Goal: Task Accomplishment & Management: Complete application form

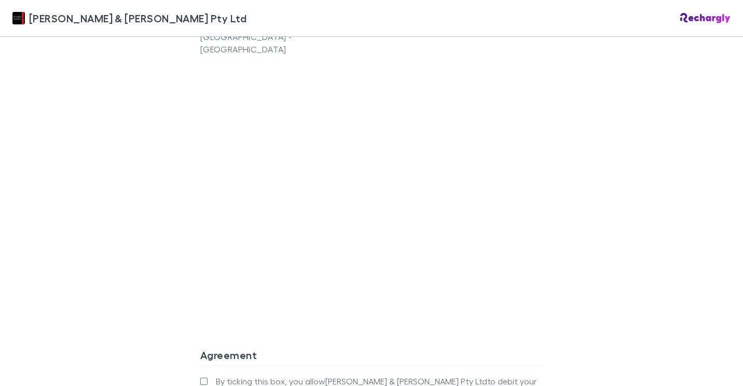
scroll to position [866, 0]
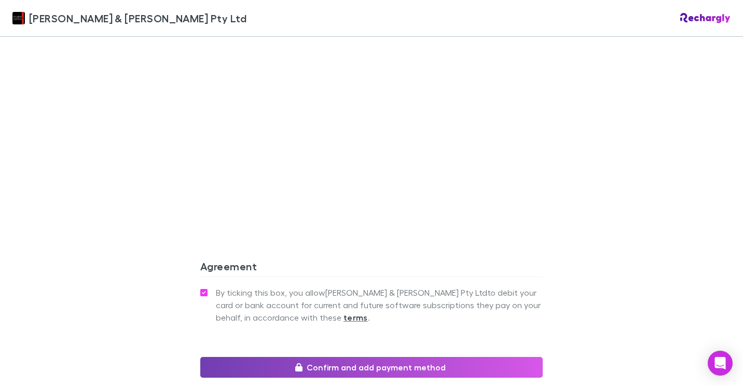
click at [357, 357] on button "Confirm and add payment method" at bounding box center [371, 367] width 343 height 21
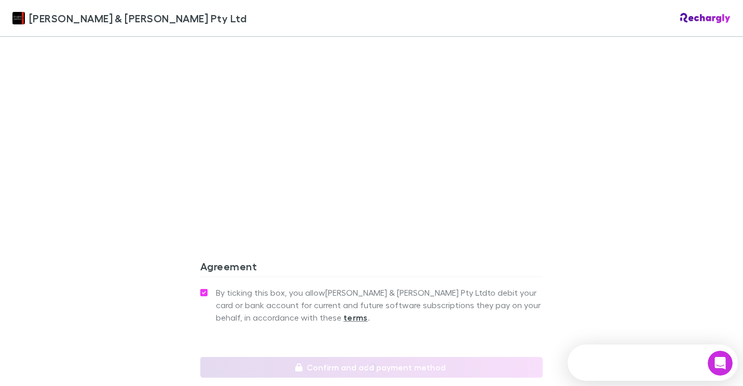
scroll to position [0, 0]
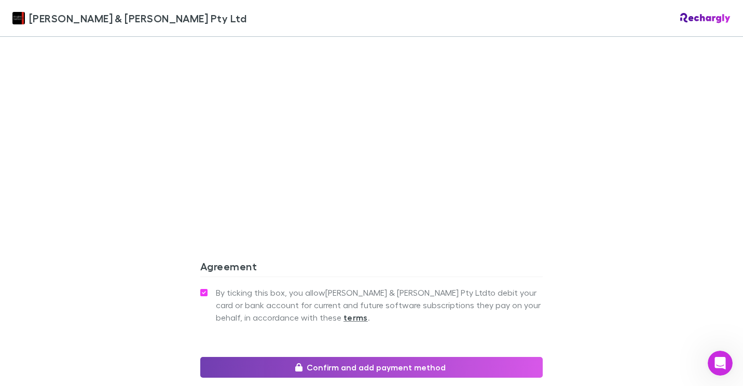
click at [356, 357] on button "Confirm and add payment method" at bounding box center [371, 367] width 343 height 21
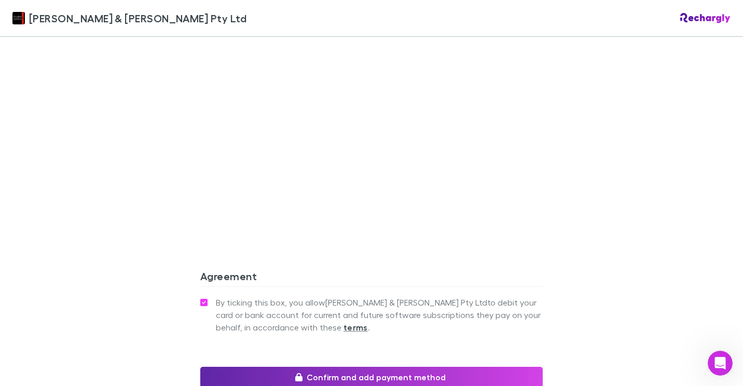
scroll to position [913, 0]
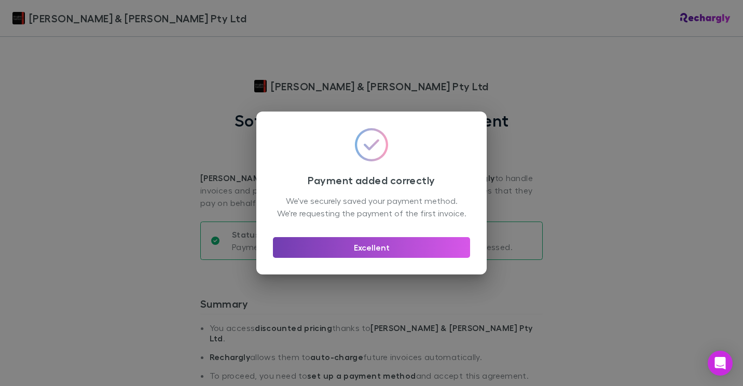
click at [429, 258] on button "Excellent" at bounding box center [371, 247] width 197 height 21
